Goal: Information Seeking & Learning: Learn about a topic

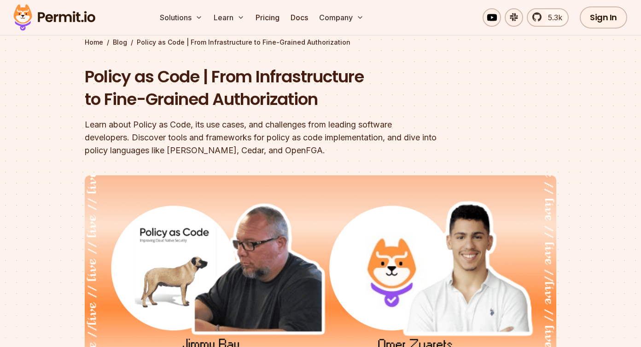
click at [47, 243] on div at bounding box center [320, 338] width 641 height 347
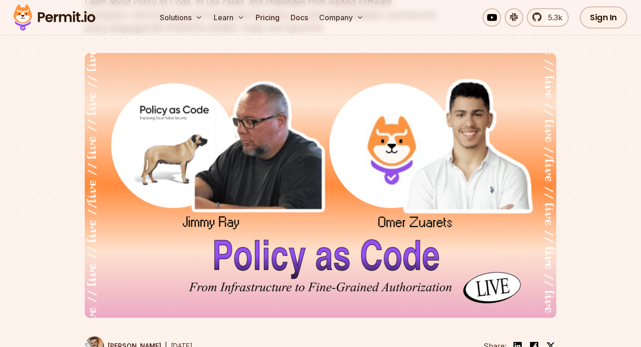
scroll to position [171, 0]
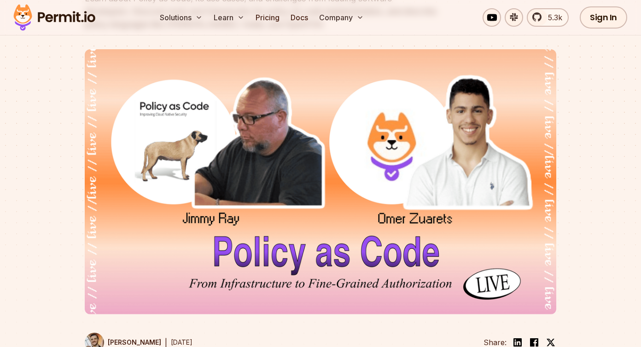
click at [47, 243] on div at bounding box center [320, 212] width 641 height 347
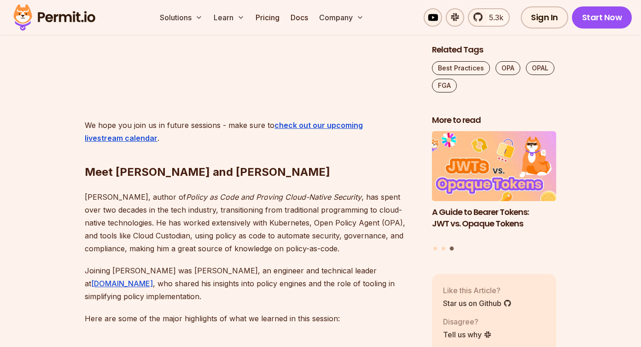
scroll to position [823, 0]
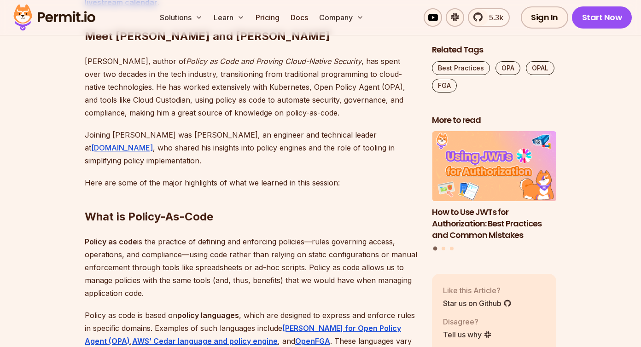
scroll to position [1004, 0]
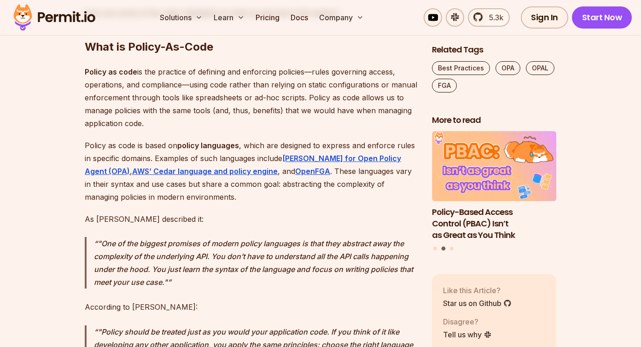
click at [215, 147] on p "Policy as code is based on policy languages , which are designed to express and…" at bounding box center [251, 171] width 333 height 65
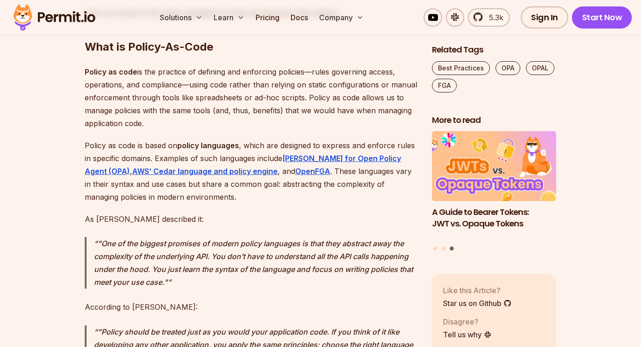
click at [226, 143] on p "Policy as code is based on policy languages , which are designed to express and…" at bounding box center [251, 171] width 333 height 65
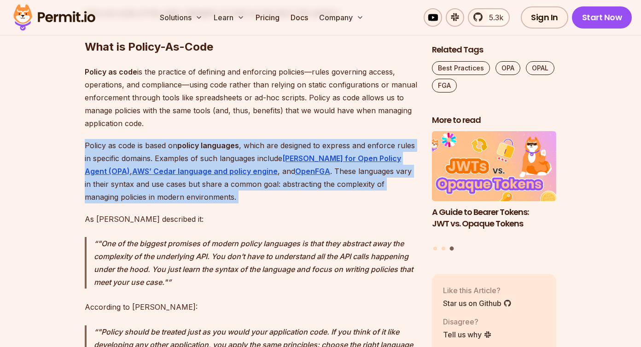
click at [226, 143] on p "Policy as code is based on policy languages , which are designed to express and…" at bounding box center [251, 171] width 333 height 65
click at [253, 139] on p "Policy as code is based on policy languages , which are designed to express and…" at bounding box center [251, 171] width 333 height 65
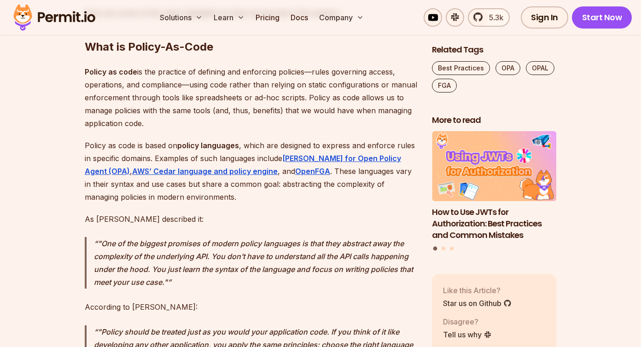
scroll to position [1199, 0]
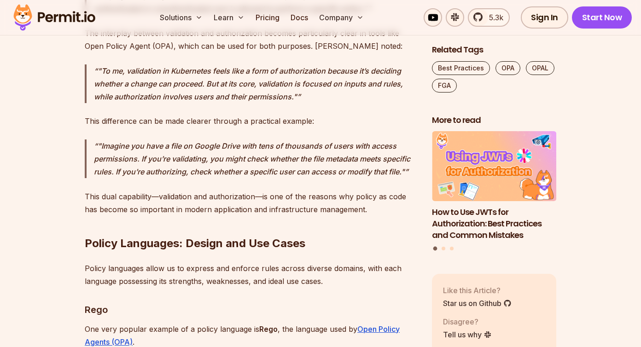
scroll to position [2010, 0]
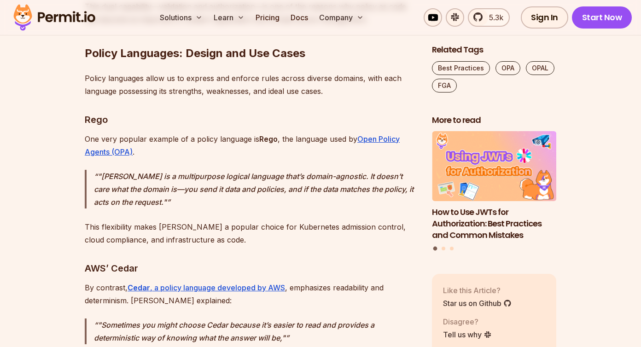
scroll to position [2067, 0]
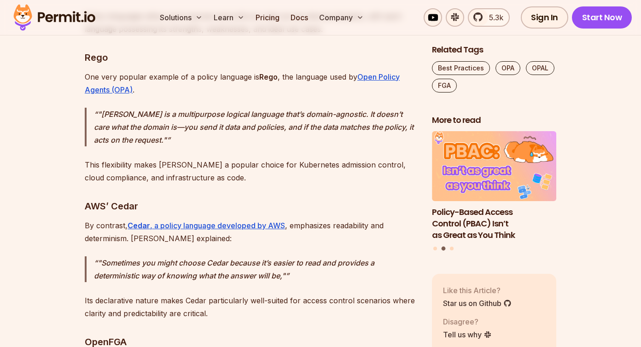
scroll to position [2105, 0]
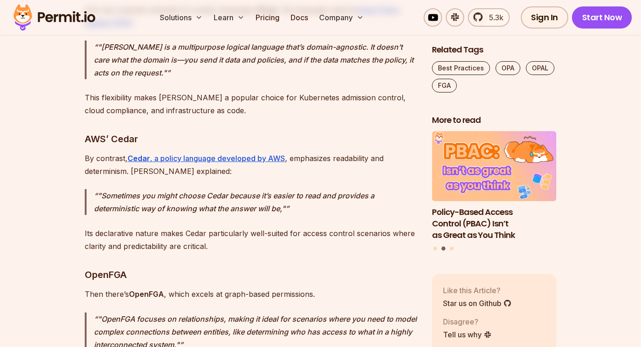
scroll to position [2173, 0]
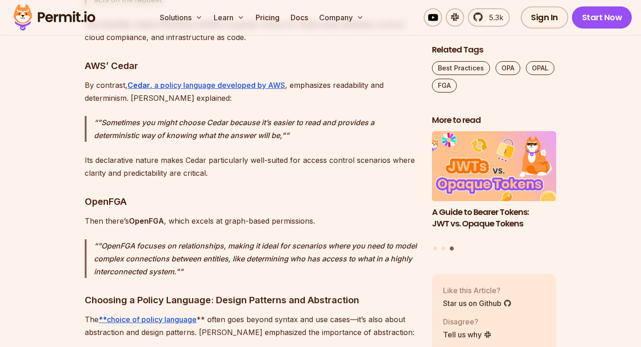
scroll to position [2303, 0]
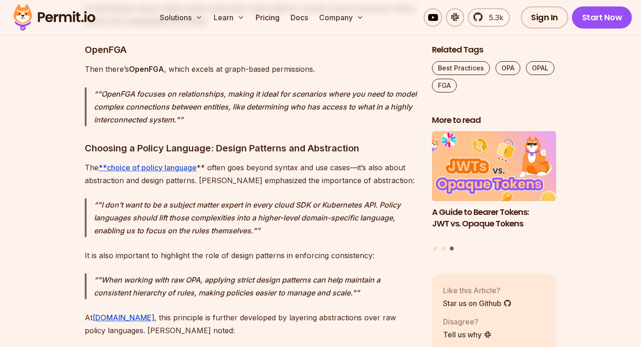
scroll to position [2407, 0]
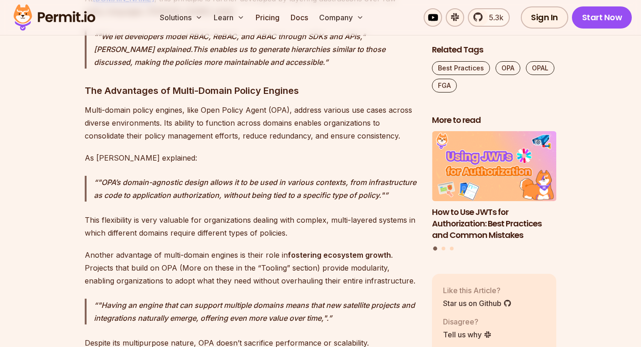
scroll to position [2738, 0]
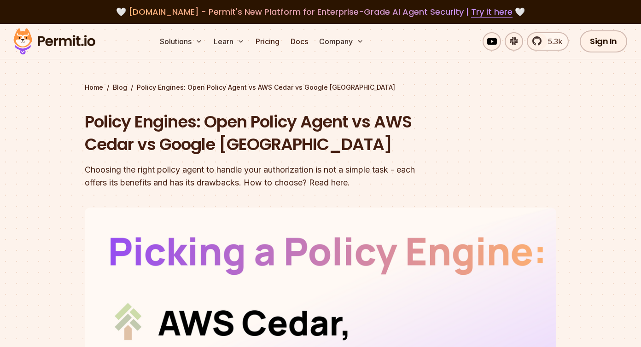
click at [289, 171] on div "Choosing the right policy agent to handle your authorization is not a simple ta…" at bounding box center [262, 177] width 354 height 26
click at [237, 129] on h1 "Policy Engines: Open Policy Agent vs AWS Cedar vs Google [GEOGRAPHIC_DATA]" at bounding box center [262, 134] width 354 height 46
click at [275, 176] on div "Choosing the right policy agent to handle your authorization is not a simple ta…" at bounding box center [262, 177] width 354 height 26
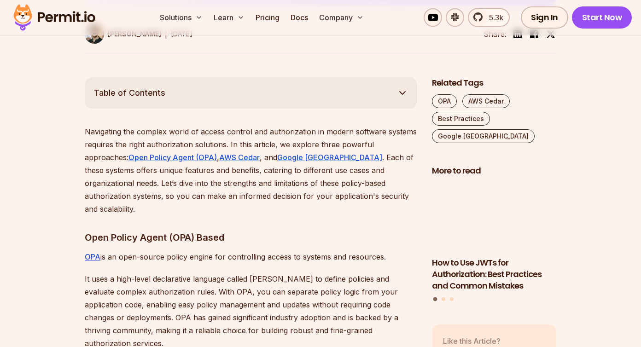
scroll to position [507, 0]
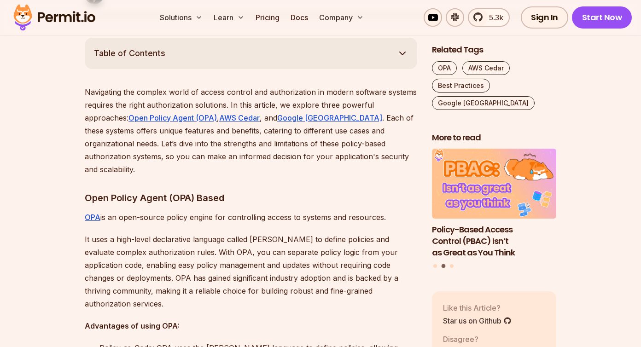
click at [251, 233] on p "It uses a high-level declarative language called Rego to define policies and ev…" at bounding box center [251, 271] width 333 height 77
click at [242, 240] on p "It uses a high-level declarative language called Rego to define policies and ev…" at bounding box center [251, 271] width 333 height 77
click at [241, 263] on p "It uses a high-level declarative language called Rego to define policies and ev…" at bounding box center [251, 271] width 333 height 77
click at [237, 250] on p "It uses a high-level declarative language called Rego to define policies and ev…" at bounding box center [251, 271] width 333 height 77
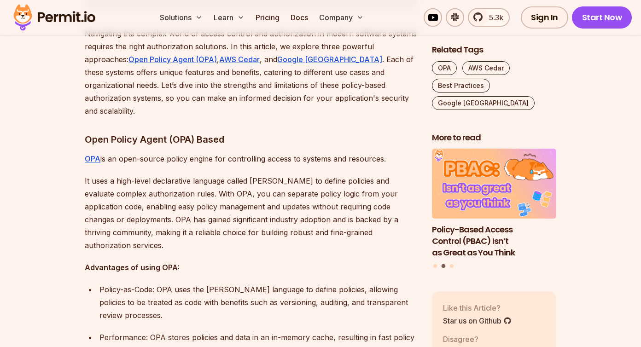
scroll to position [674, 0]
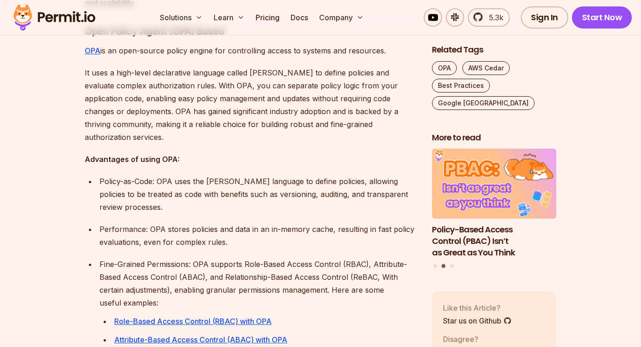
click at [244, 194] on p "Policy-as-Code: OPA uses the Rego language to define policies, allowing policie…" at bounding box center [259, 194] width 318 height 39
click at [259, 223] on p "Performance: OPA stores policies and data in an in-memory cache, resulting in f…" at bounding box center [259, 236] width 318 height 26
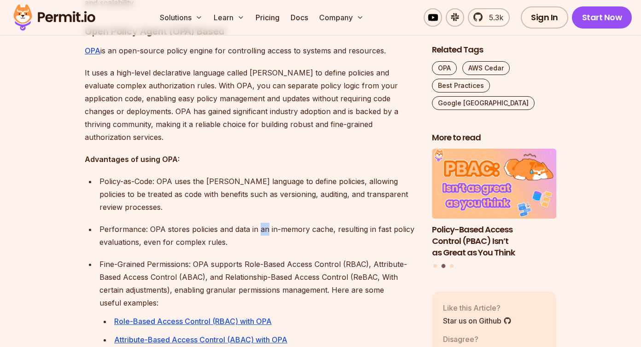
click at [259, 223] on p "Performance: OPA stores policies and data in an in-memory cache, resulting in f…" at bounding box center [259, 236] width 318 height 26
click at [277, 263] on p "Fine-Grained Permissions: OPA supports Role-Based Access Control (RBAC), Attrib…" at bounding box center [259, 284] width 318 height 52
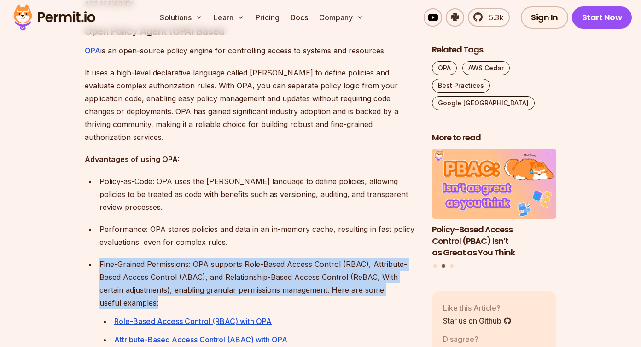
click at [277, 263] on p "Fine-Grained Permissions: OPA supports Role-Based Access Control (RBAC), Attrib…" at bounding box center [259, 284] width 318 height 52
click at [213, 264] on p "Fine-Grained Permissions: OPA supports Role-Based Access Control (RBAC), Attrib…" at bounding box center [259, 284] width 318 height 52
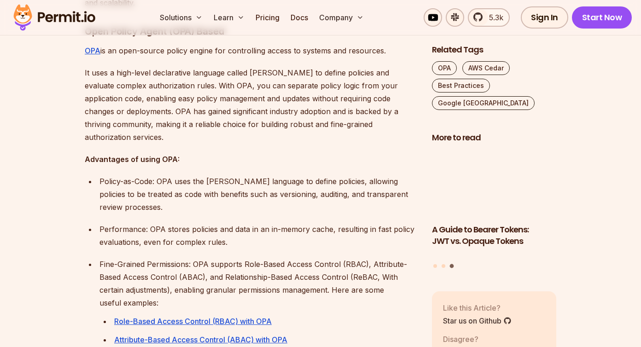
click at [240, 262] on p "Fine-Grained Permissions: OPA supports Role-Based Access Control (RBAC), Attrib…" at bounding box center [259, 284] width 318 height 52
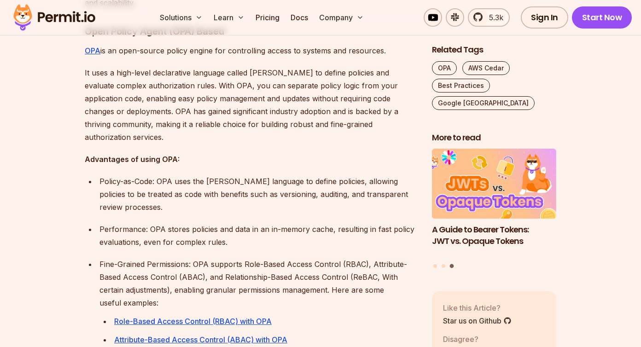
click at [240, 262] on p "Fine-Grained Permissions: OPA supports Role-Based Access Control (RBAC), Attrib…" at bounding box center [259, 284] width 318 height 52
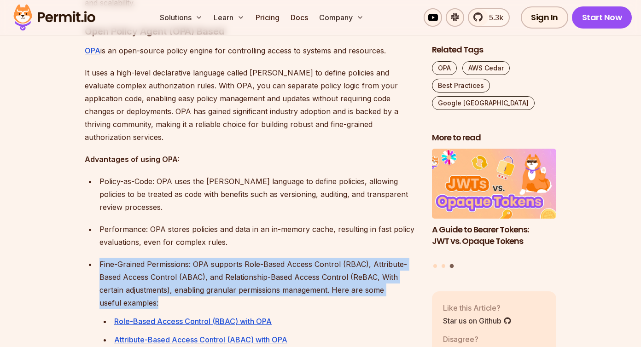
click at [269, 261] on p "Fine-Grained Permissions: OPA supports Role-Based Access Control (RBAC), Attrib…" at bounding box center [259, 284] width 318 height 52
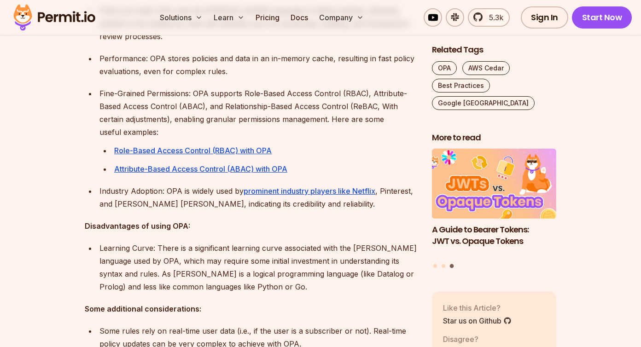
scroll to position [845, 0]
click at [233, 241] on div "Learning Curve: There is a significant learning curve associated with the Rego …" at bounding box center [259, 267] width 318 height 52
click at [265, 270] on div "Learning Curve: There is a significant learning curve associated with the Rego …" at bounding box center [259, 267] width 318 height 52
click at [247, 250] on div "Learning Curve: There is a significant learning curve associated with the Rego …" at bounding box center [259, 267] width 318 height 52
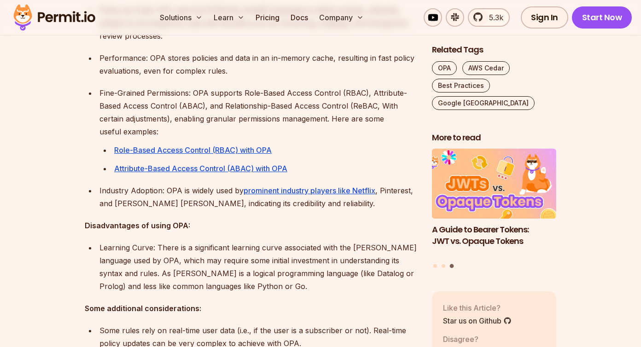
click at [247, 250] on div "Learning Curve: There is a significant learning curve associated with the Rego …" at bounding box center [259, 267] width 318 height 52
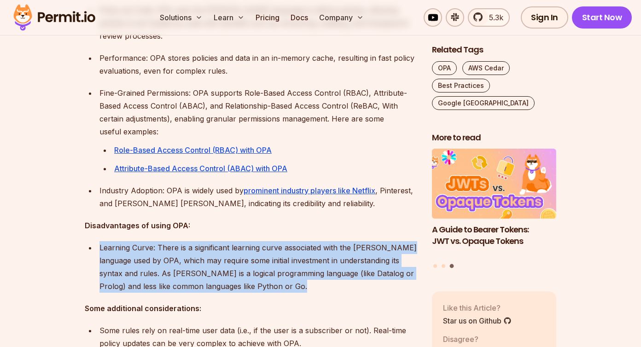
click at [262, 267] on div "Learning Curve: There is a significant learning curve associated with the Rego …" at bounding box center [259, 267] width 318 height 52
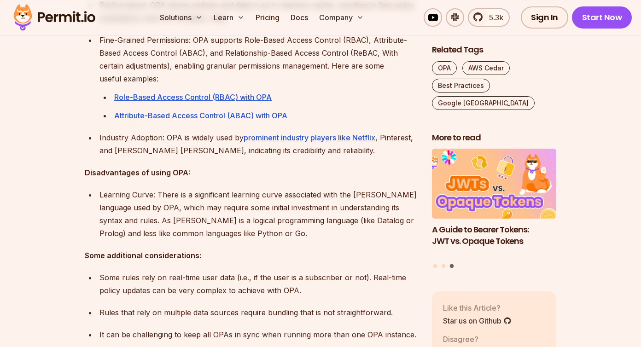
scroll to position [934, 0]
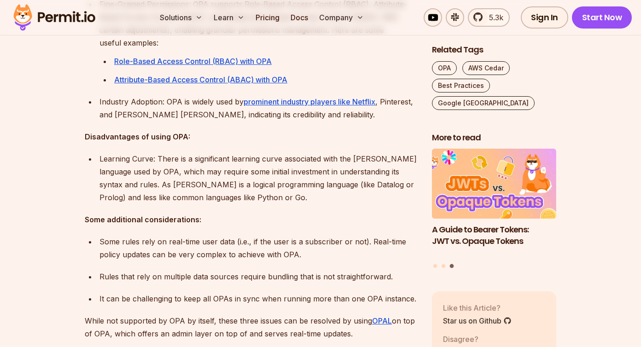
click at [262, 238] on p "Some rules rely on real-time user data (i.e., if the user is a subscriber or no…" at bounding box center [259, 248] width 318 height 26
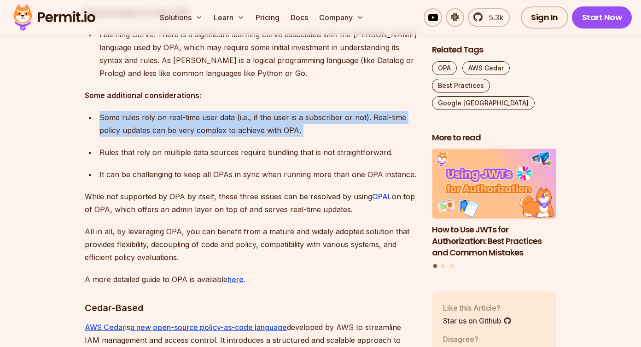
scroll to position [1095, 0]
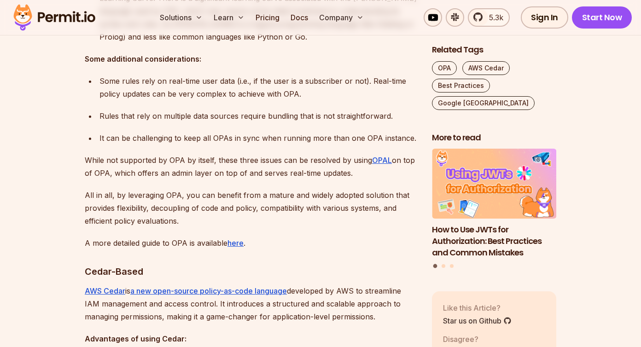
click at [294, 204] on p "All in all, by leveraging OPA, you can benefit from a mature and widely adopted…" at bounding box center [251, 208] width 333 height 39
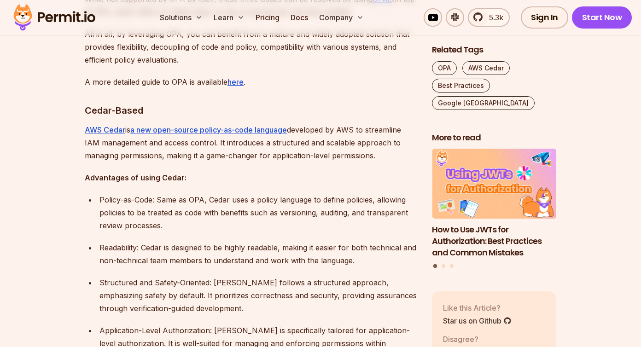
scroll to position [1307, 0]
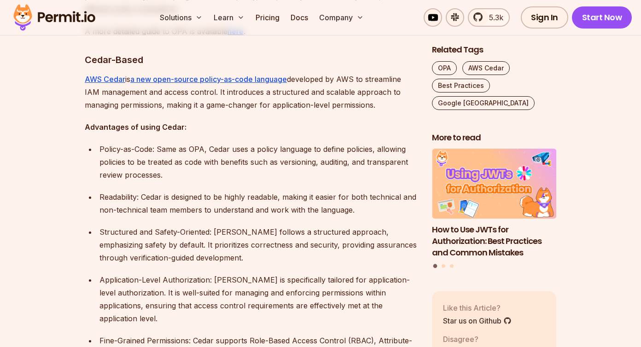
click at [264, 247] on p "Structured and Safety-Oriented: Cedar follows a structured approach, emphasizin…" at bounding box center [259, 245] width 318 height 39
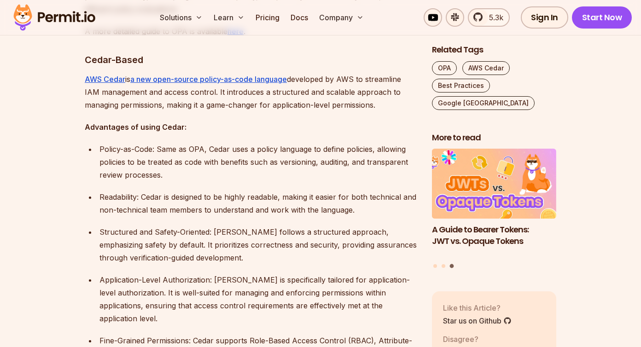
click at [115, 204] on ul "Policy-as-Code: Same as OPA, Cedar uses a policy language to define policies, a…" at bounding box center [251, 271] width 333 height 256
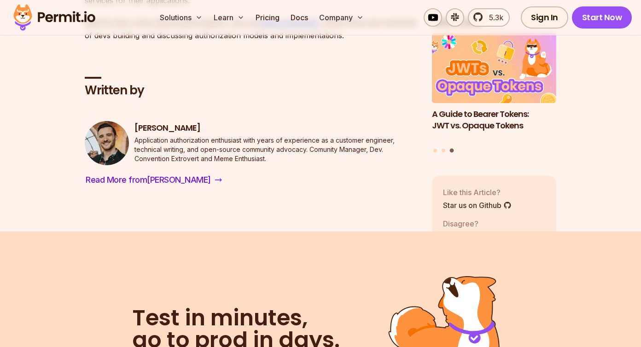
scroll to position [2493, 0]
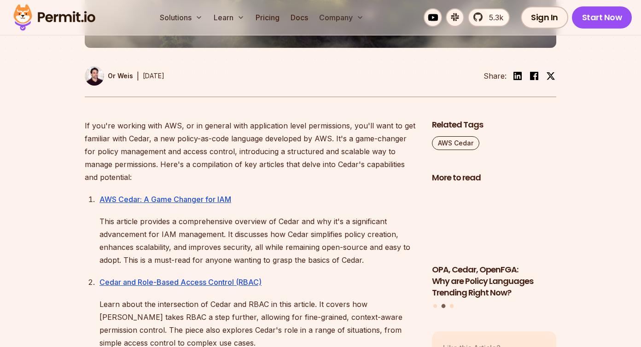
scroll to position [461, 0]
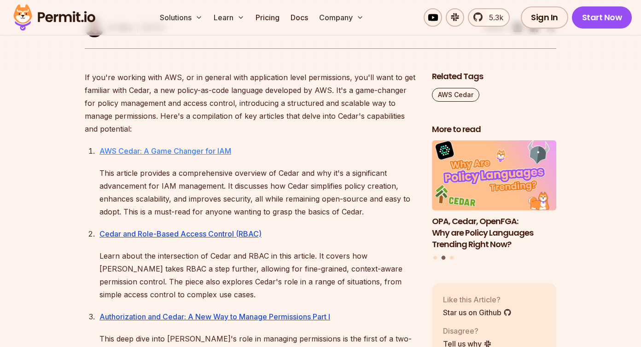
click at [171, 153] on link "AWS Cedar: A Game Changer for IAM" at bounding box center [166, 151] width 132 height 9
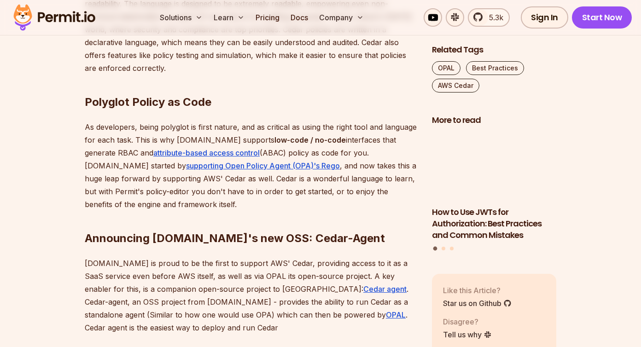
scroll to position [879, 0]
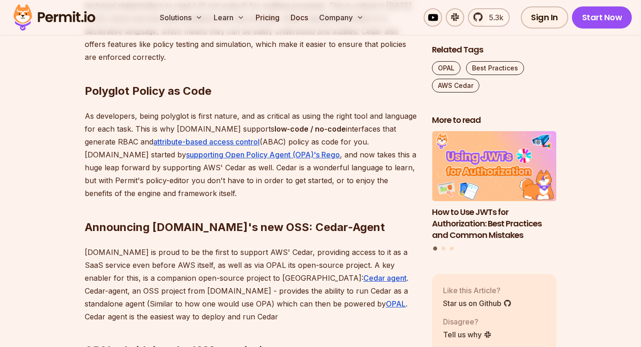
click at [53, 221] on section "Table of Contents In today's cloud-native world, managing permissions and acces…" at bounding box center [320, 285] width 641 height 1241
click at [55, 200] on section "Table of Contents In today's cloud-native world, managing permissions and acces…" at bounding box center [320, 285] width 641 height 1241
click at [55, 212] on section "Table of Contents In today's cloud-native world, managing permissions and acces…" at bounding box center [320, 285] width 641 height 1241
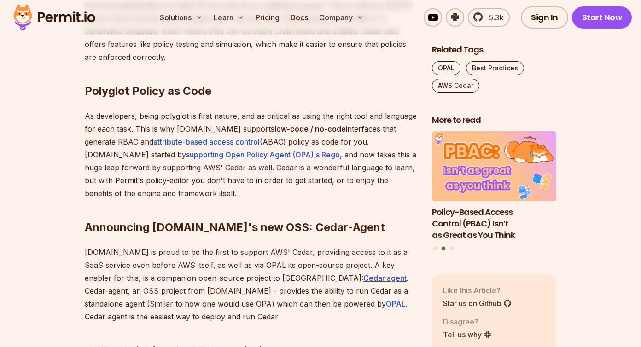
click at [55, 197] on section "Table of Contents In today's cloud-native world, managing permissions and acces…" at bounding box center [320, 285] width 641 height 1241
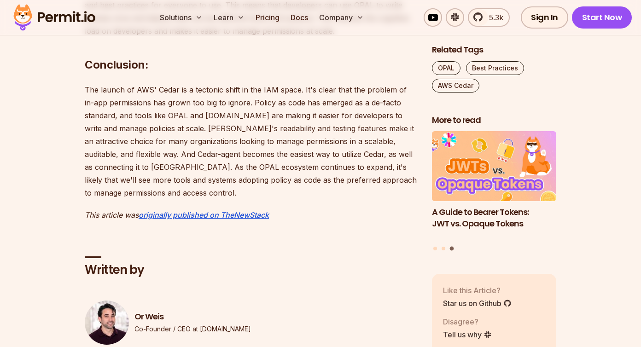
scroll to position [1448, 0]
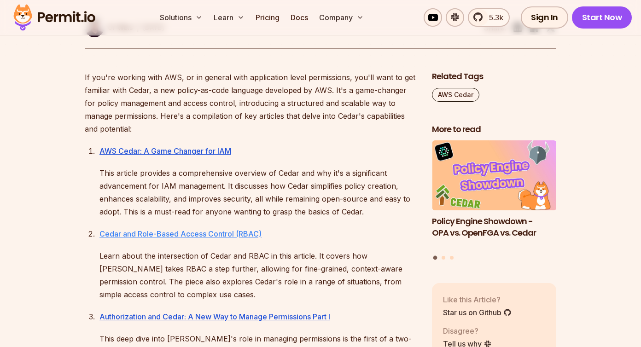
click at [167, 235] on link "Cedar and Role-Based Access Control (RBAC)" at bounding box center [181, 233] width 162 height 9
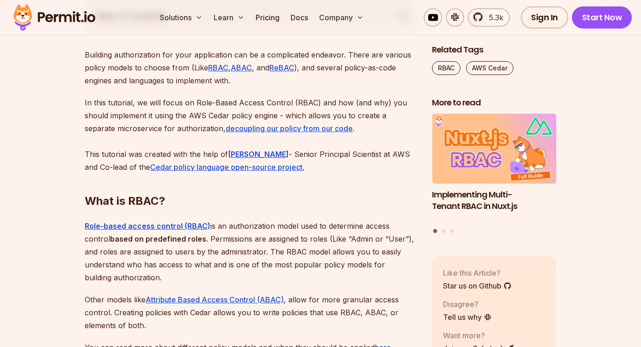
scroll to position [623, 0]
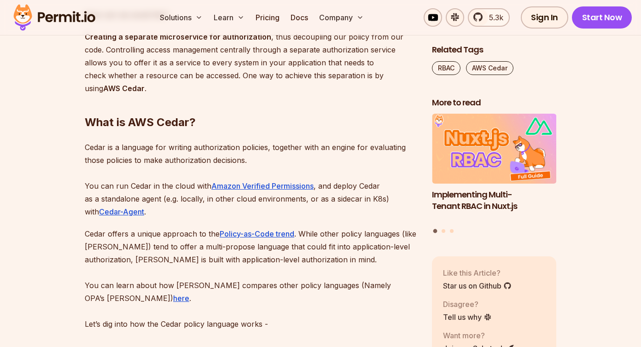
scroll to position [1119, 0]
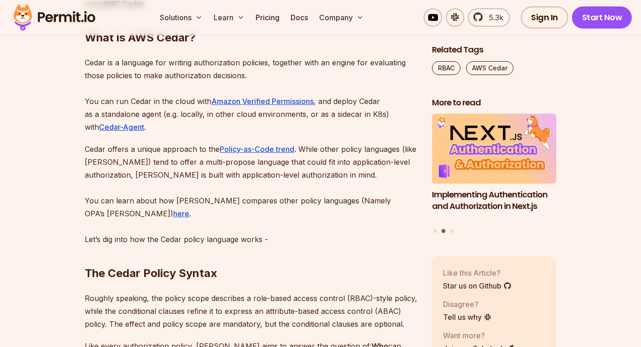
scroll to position [1280, 0]
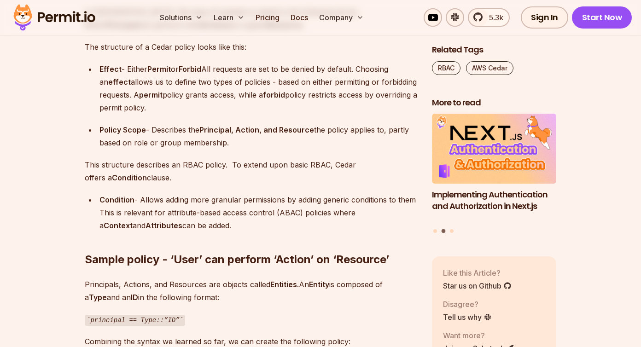
scroll to position [1659, 0]
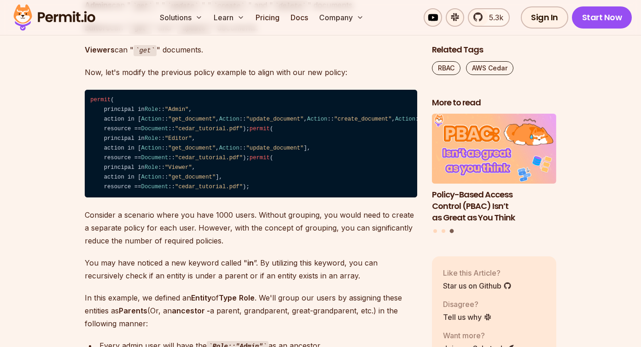
scroll to position [2279, 0]
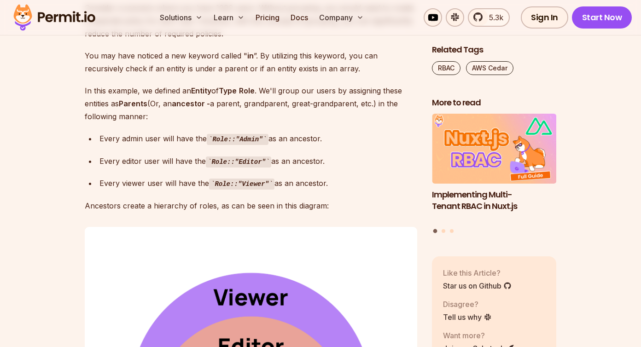
scroll to position [2239, 0]
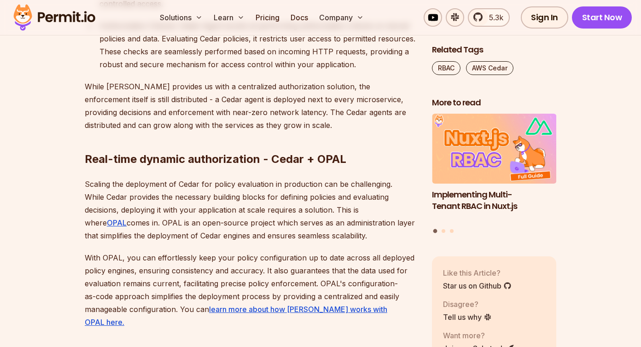
scroll to position [5833, 0]
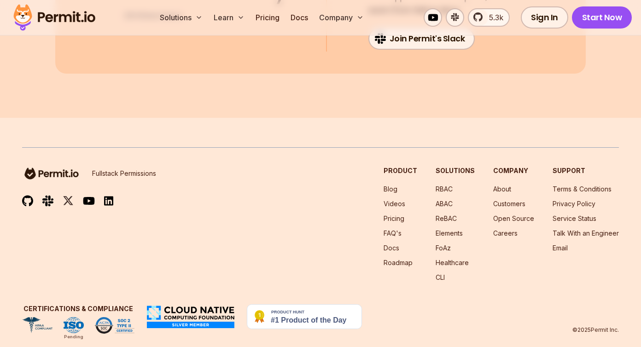
scroll to position [2066, 0]
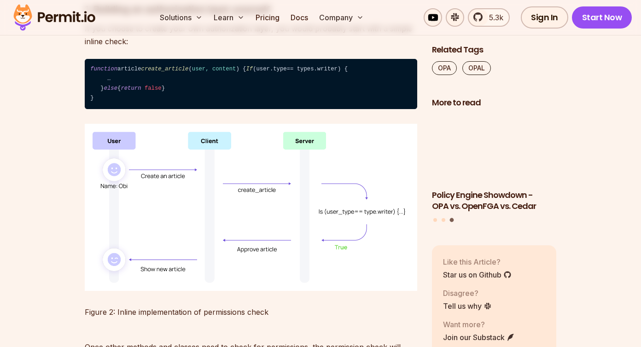
scroll to position [1648, 0]
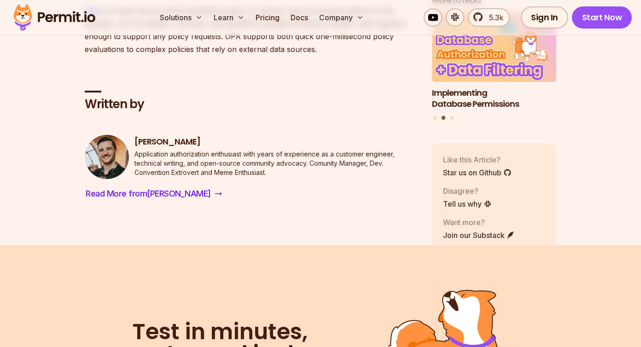
scroll to position [4414, 0]
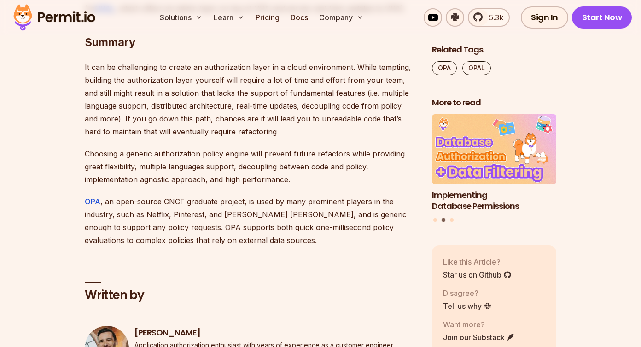
scroll to position [4383, 0]
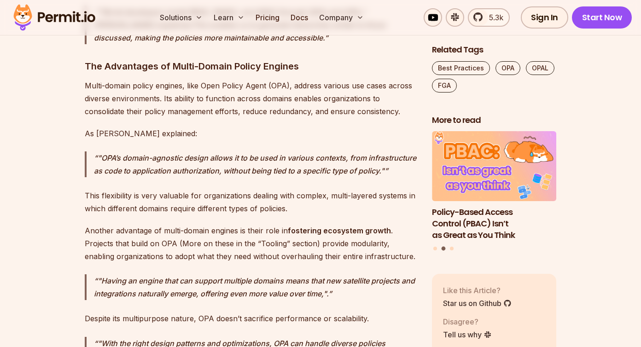
click at [245, 198] on p "This flexibility is very valuable for organizations dealing with complex, multi…" at bounding box center [251, 202] width 333 height 26
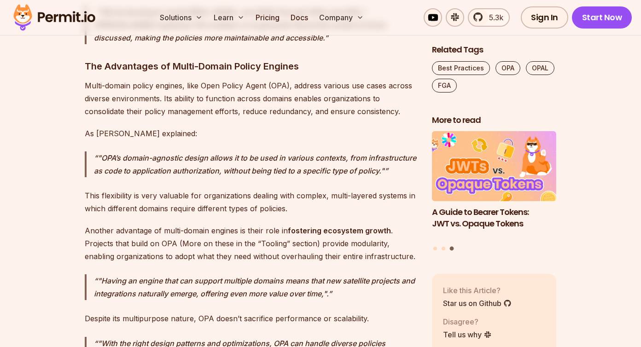
click at [272, 240] on p "Another advantage of multi-domain engines is their role in fostering ecosystem …" at bounding box center [251, 243] width 333 height 39
click at [270, 231] on p "Another advantage of multi-domain engines is their role in fostering ecosystem …" at bounding box center [251, 243] width 333 height 39
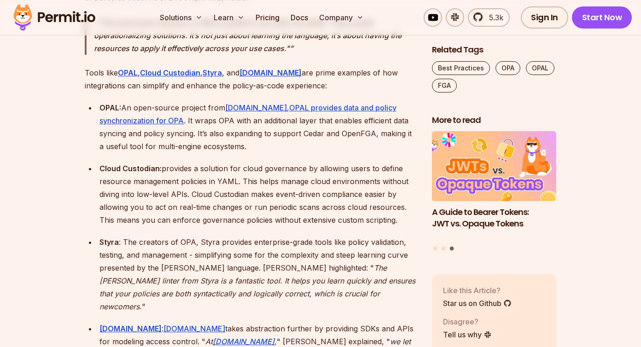
scroll to position [3498, 0]
